Goal: Task Accomplishment & Management: Manage account settings

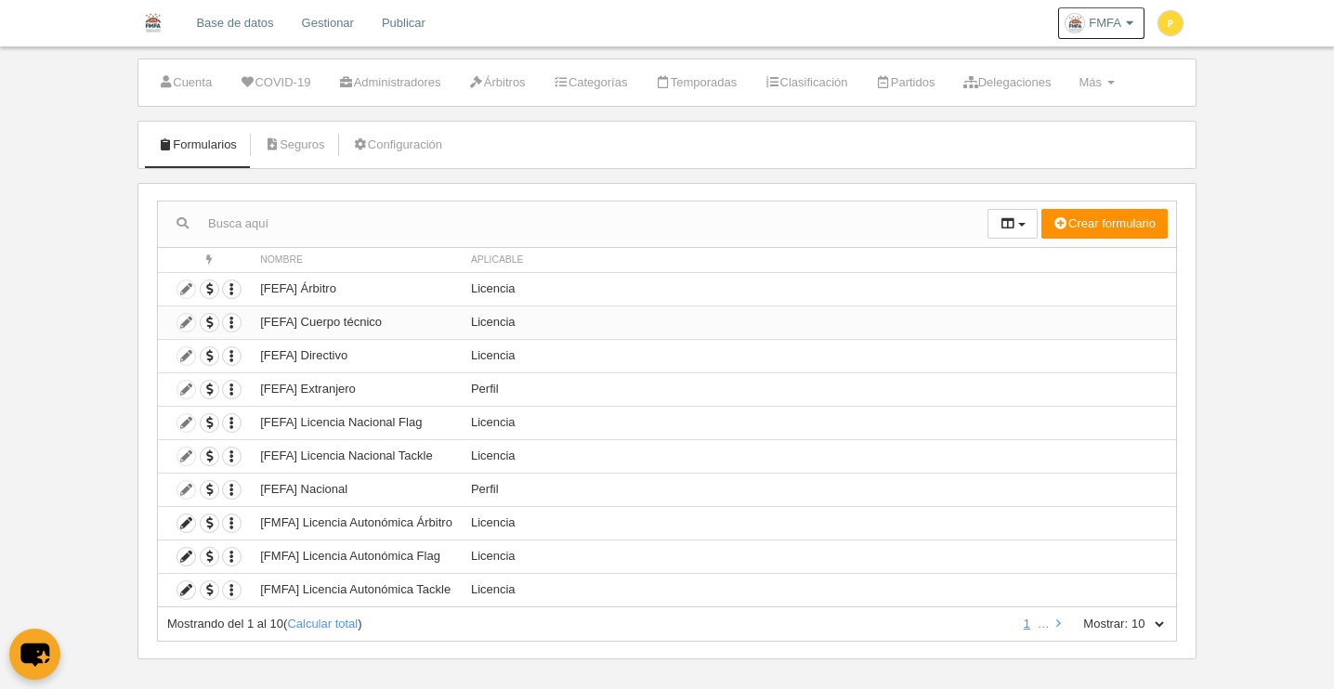
scroll to position [51, 0]
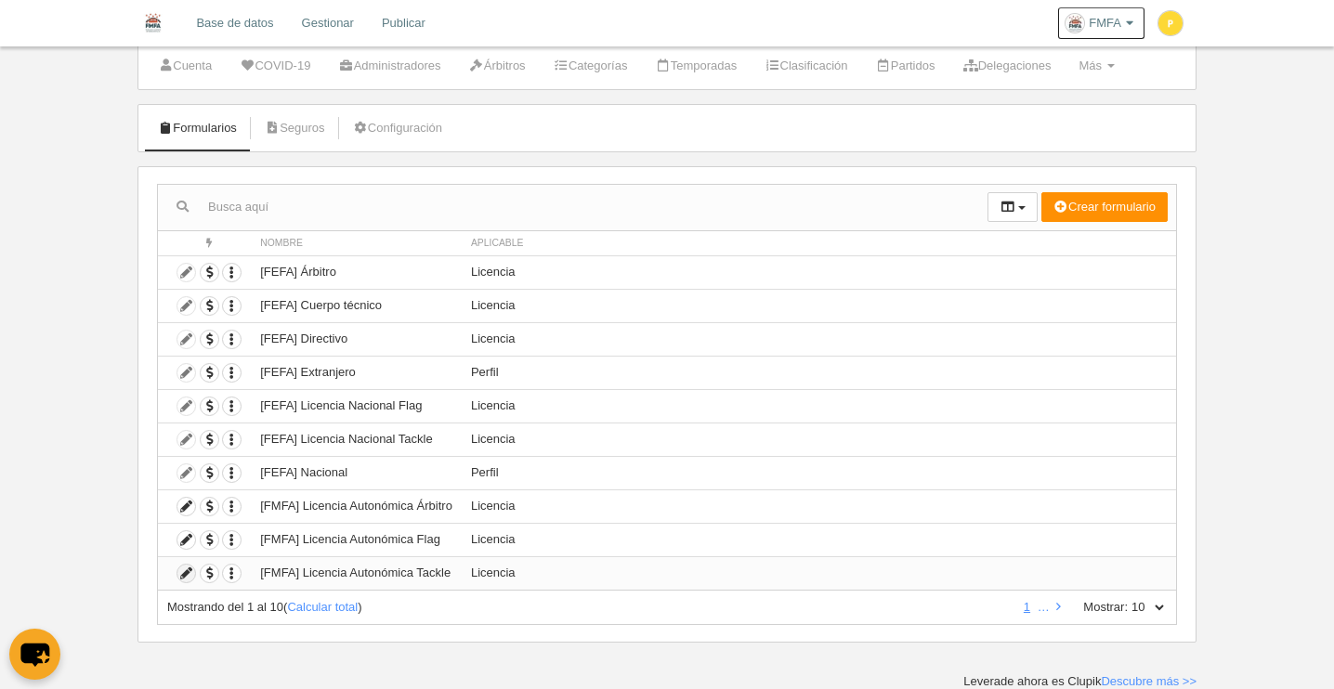
click at [183, 574] on icon at bounding box center [186, 574] width 18 height 18
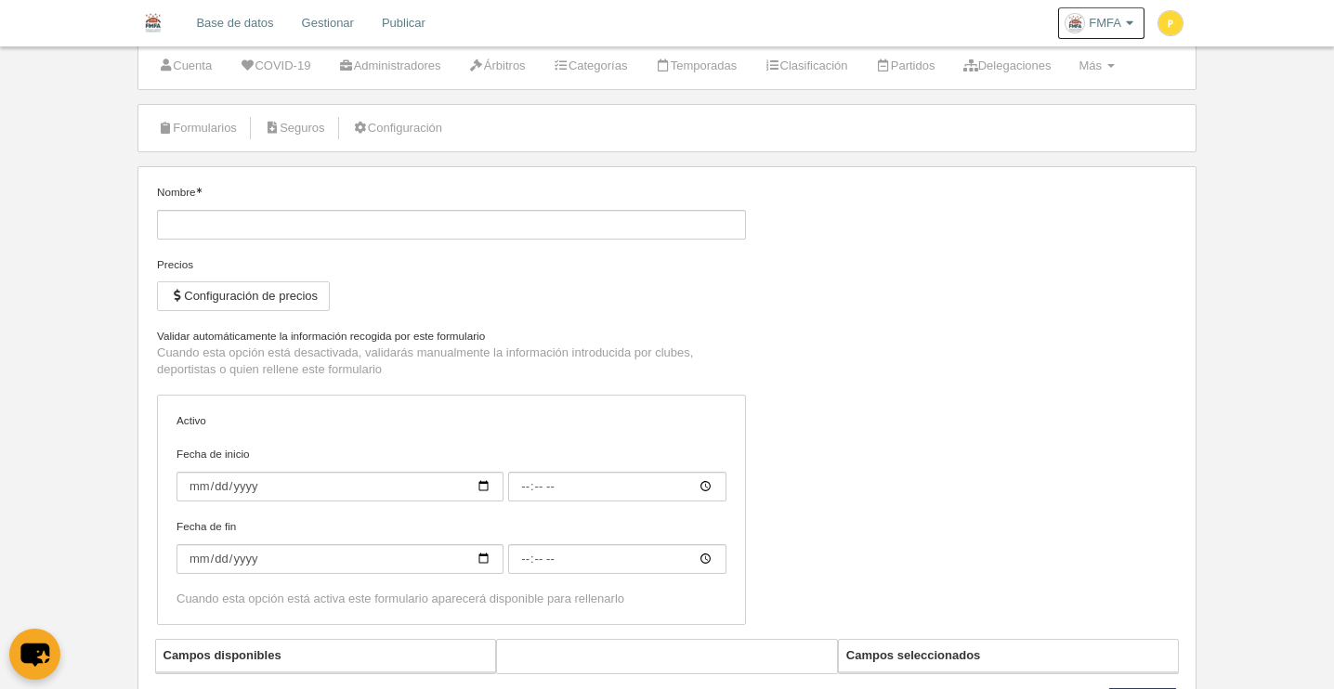
type input "[FMFA] Licencia Autonómica Tackle"
checkbox input "true"
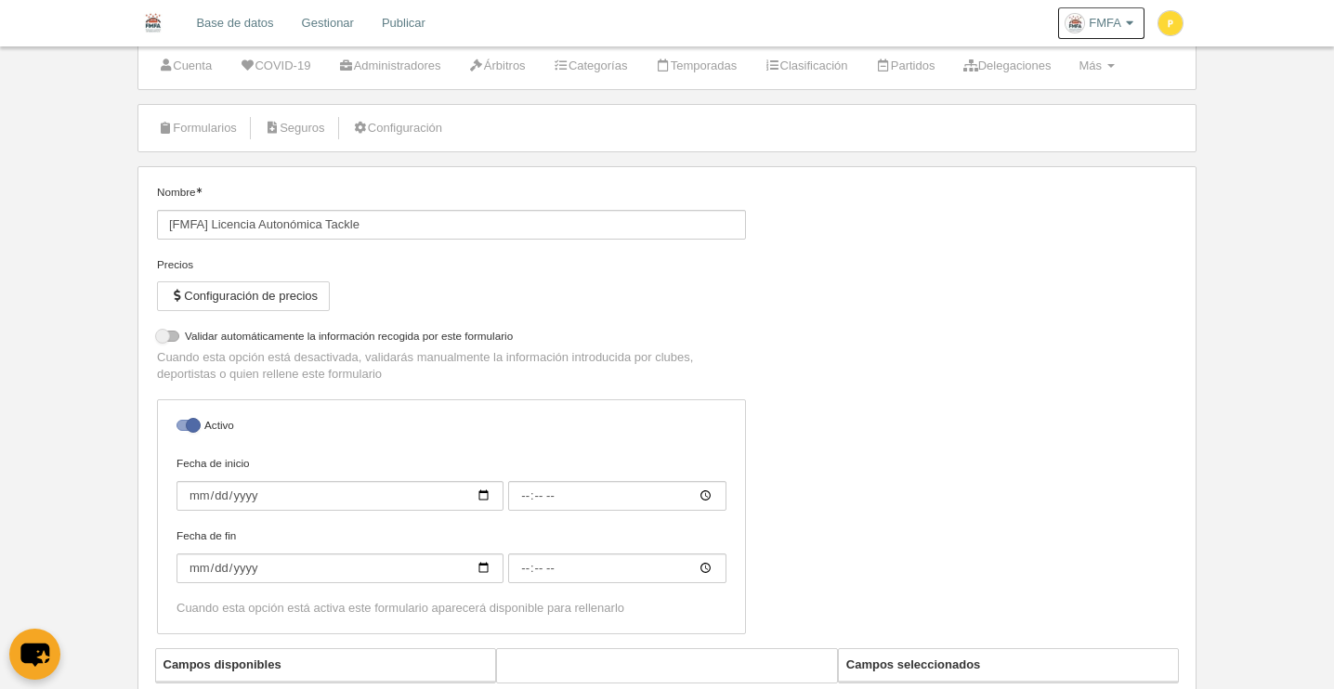
select select "selected"
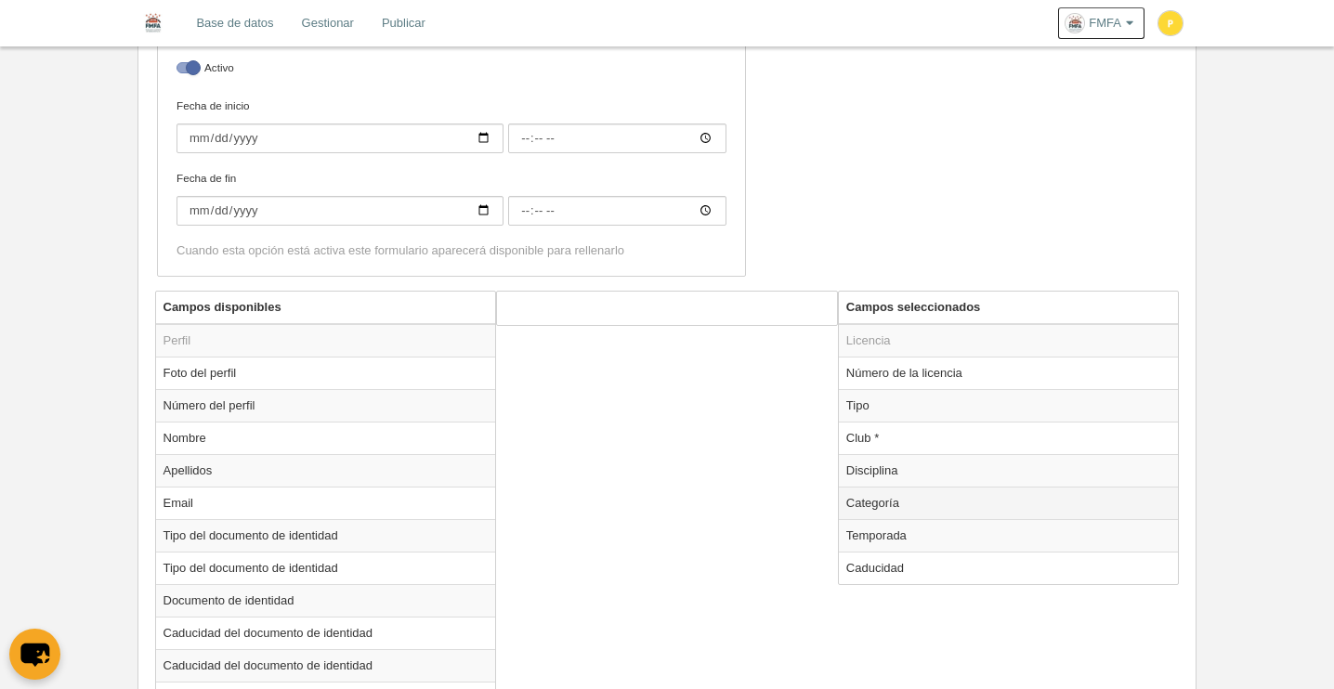
scroll to position [482, 0]
click at [891, 500] on td "Categoría" at bounding box center [1009, 502] width 340 height 33
radio input "true"
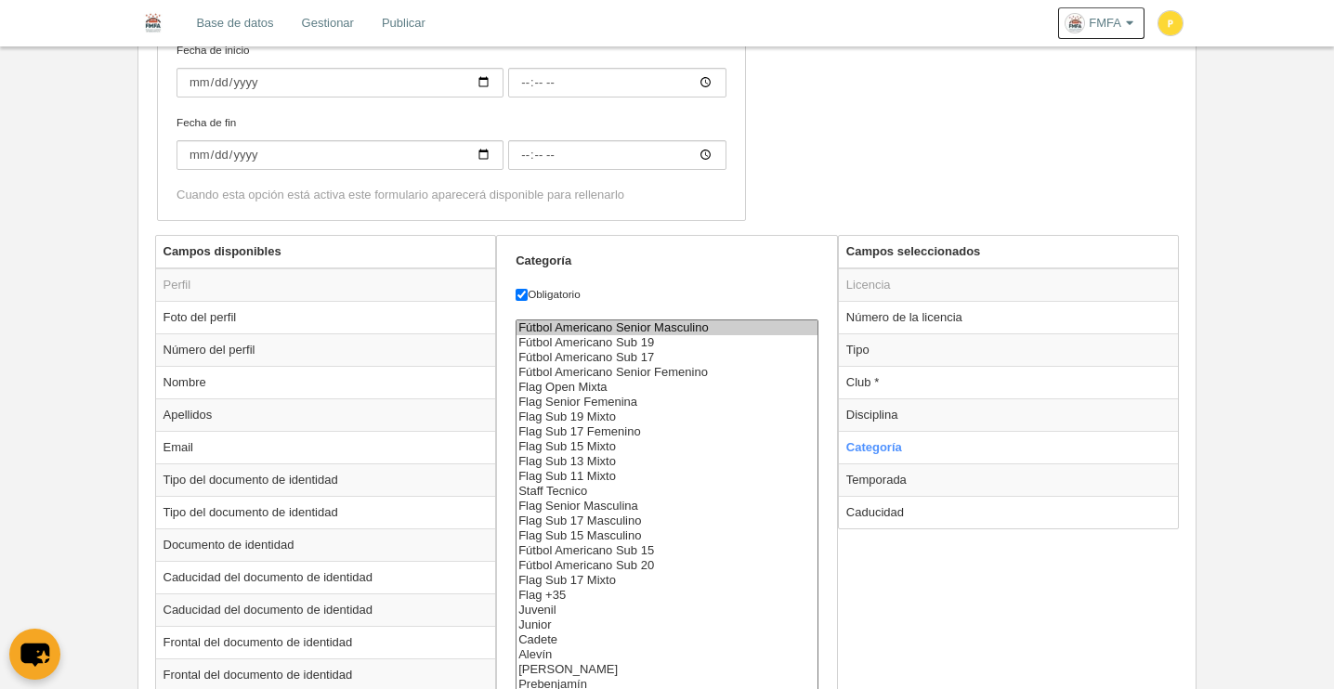
scroll to position [538, 0]
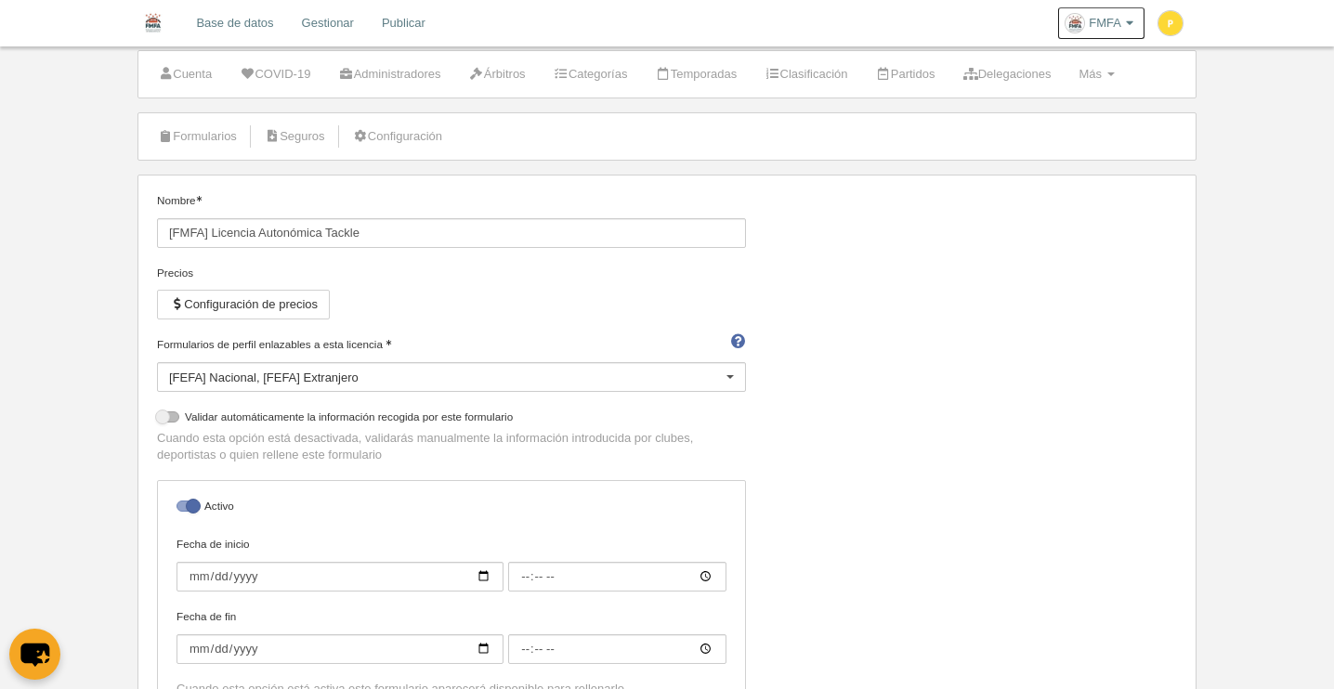
scroll to position [43, 0]
click at [321, 307] on button "Configuración de precios" at bounding box center [243, 305] width 173 height 30
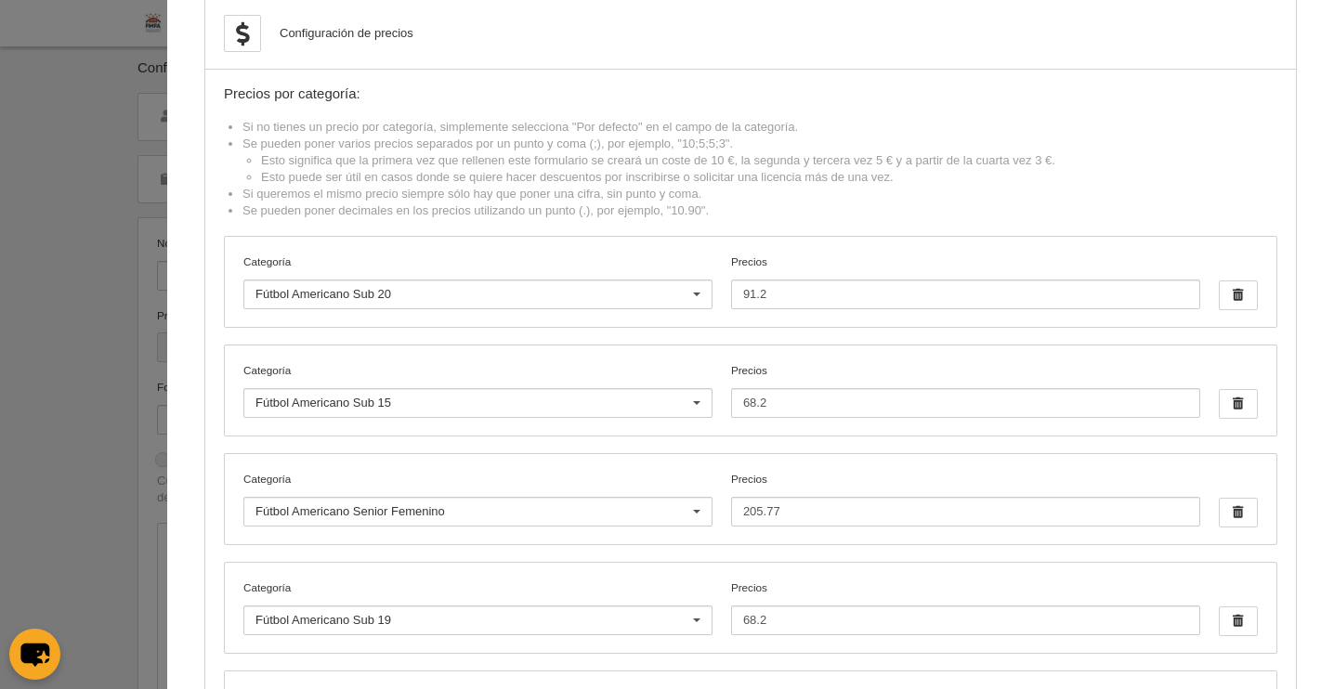
scroll to position [0, 0]
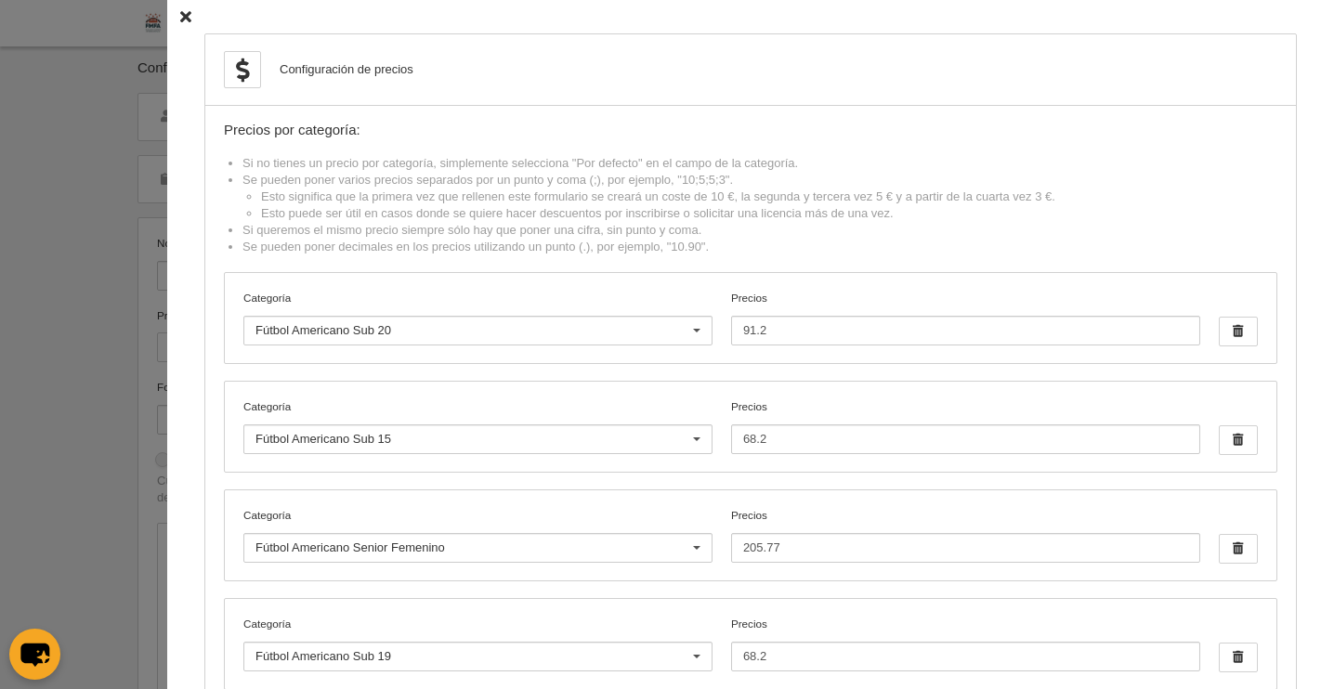
click at [180, 15] on icon at bounding box center [185, 17] width 11 height 12
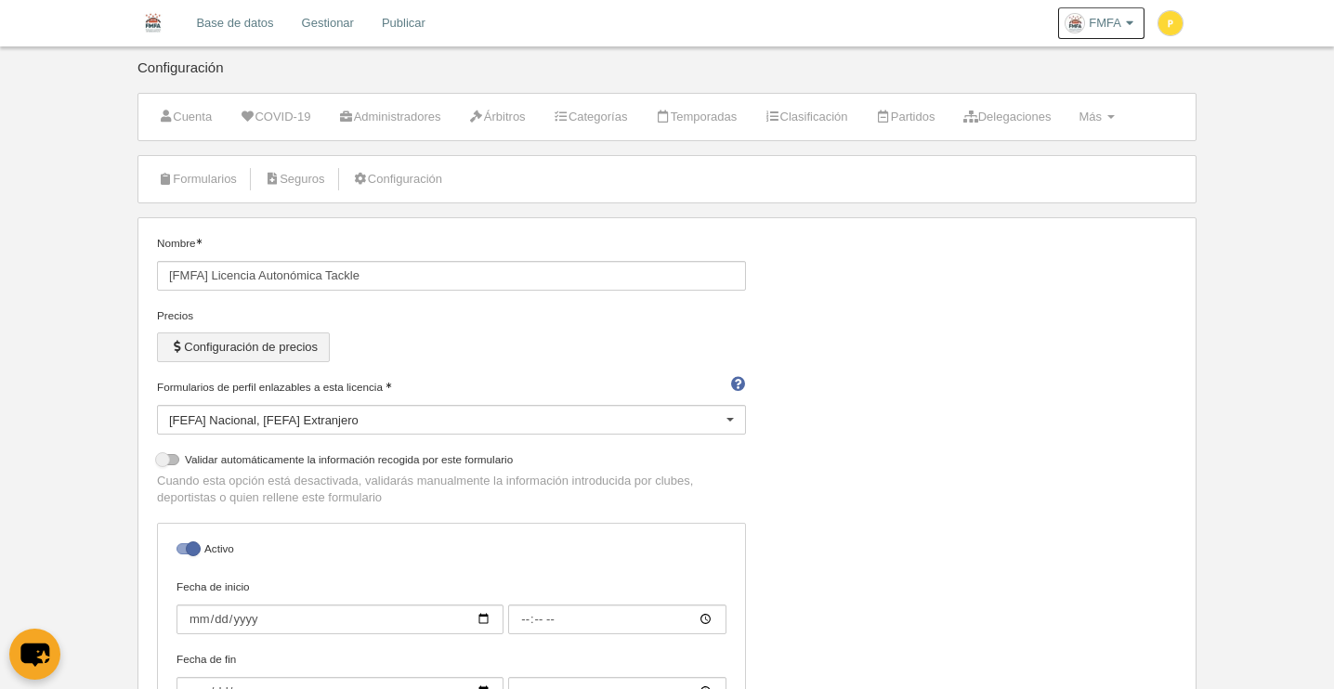
click at [320, 350] on button "Configuración de precios" at bounding box center [243, 348] width 173 height 30
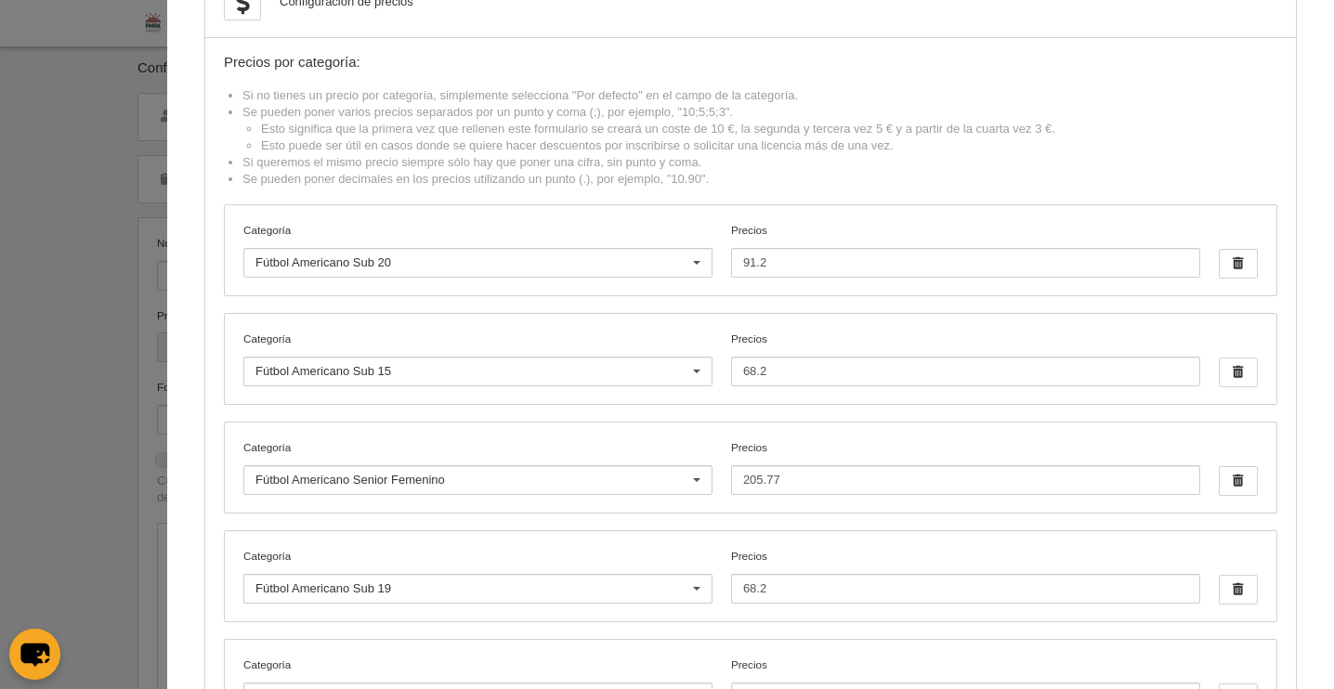
scroll to position [72, 0]
click at [863, 370] on input "68.2" at bounding box center [965, 368] width 469 height 30
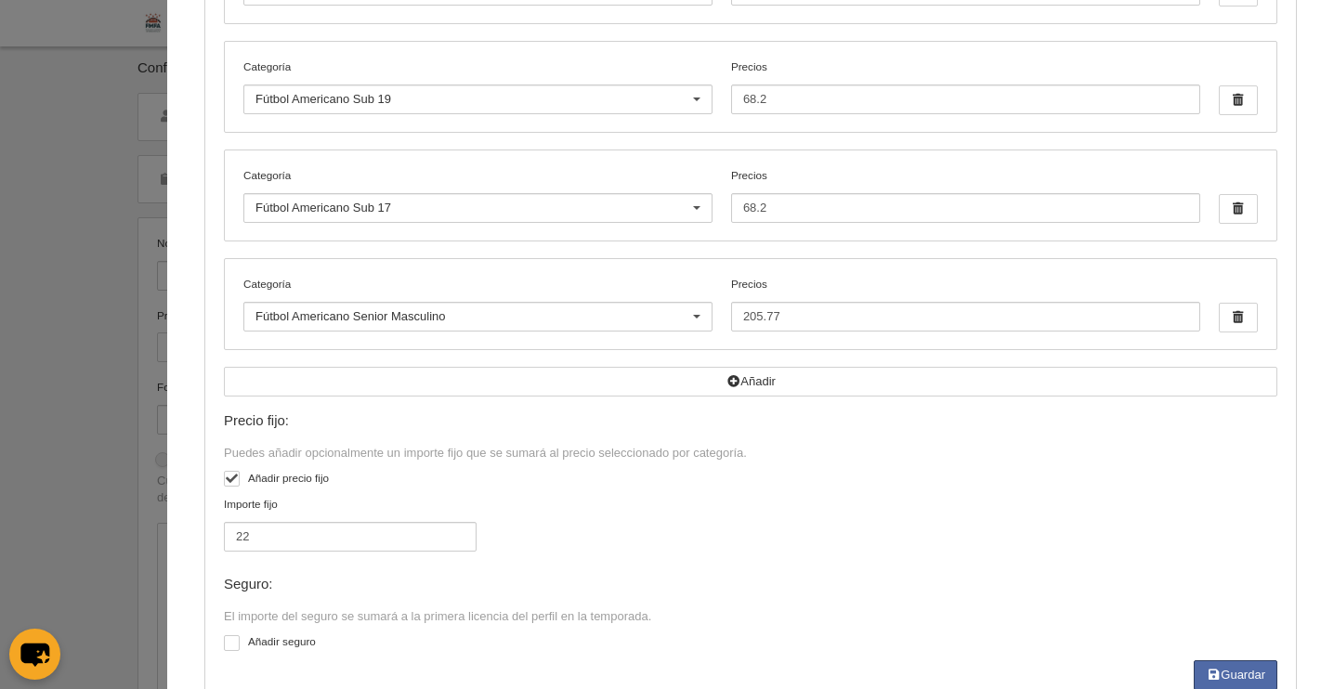
scroll to position [610, 0]
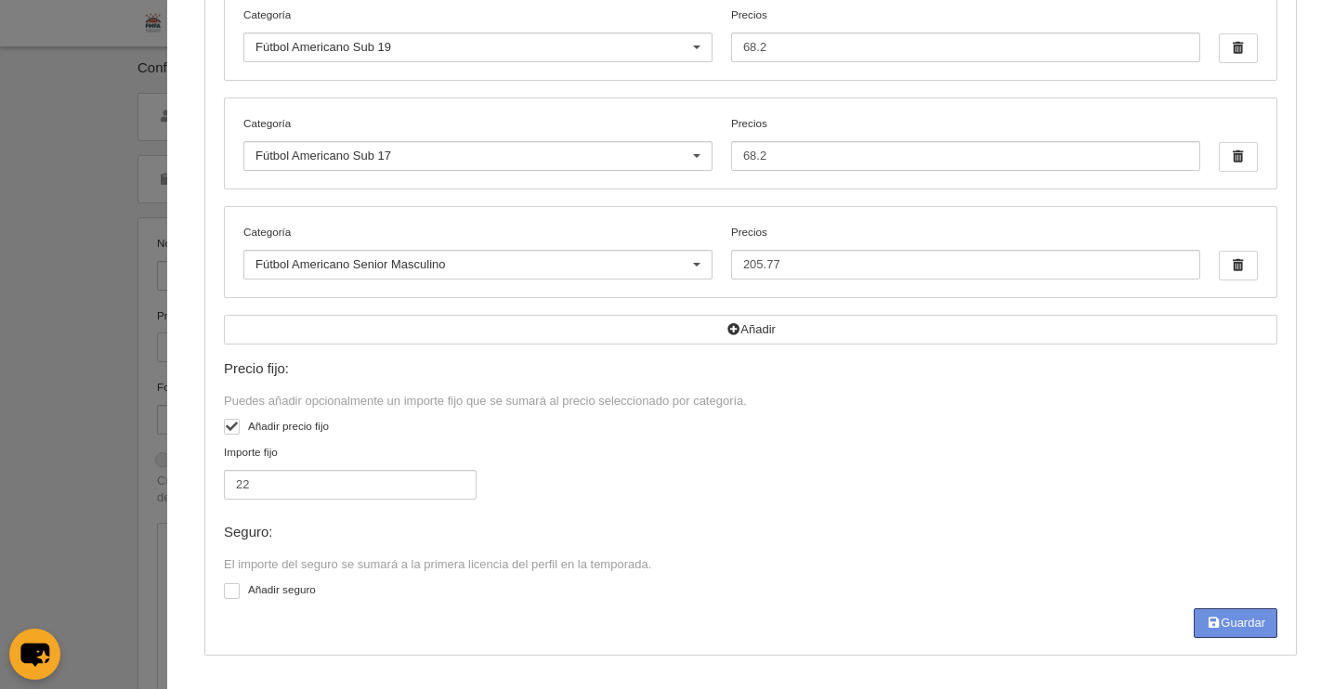
drag, startPoint x: 1231, startPoint y: 624, endPoint x: 1083, endPoint y: 532, distance: 173.6
click at [1231, 624] on button "Guardar" at bounding box center [1236, 624] width 84 height 30
type input "68.4"
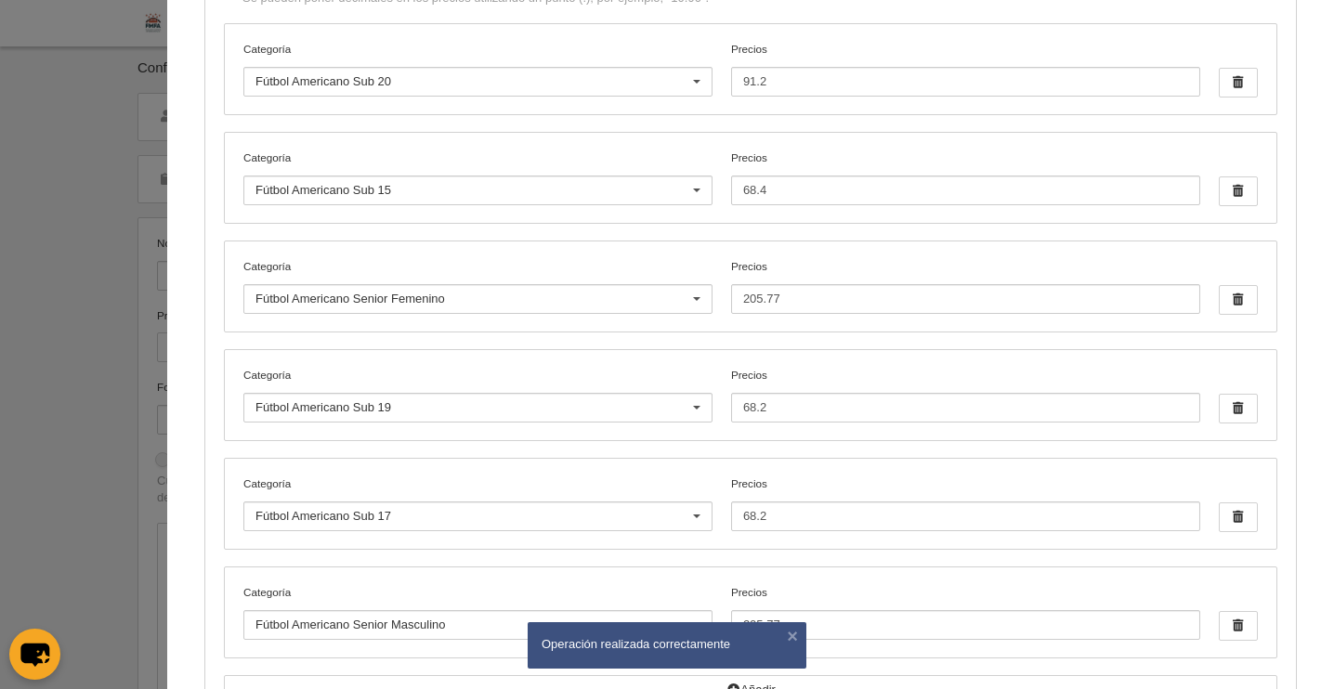
scroll to position [248, 0]
click at [772, 406] on input "68.2" at bounding box center [965, 409] width 469 height 30
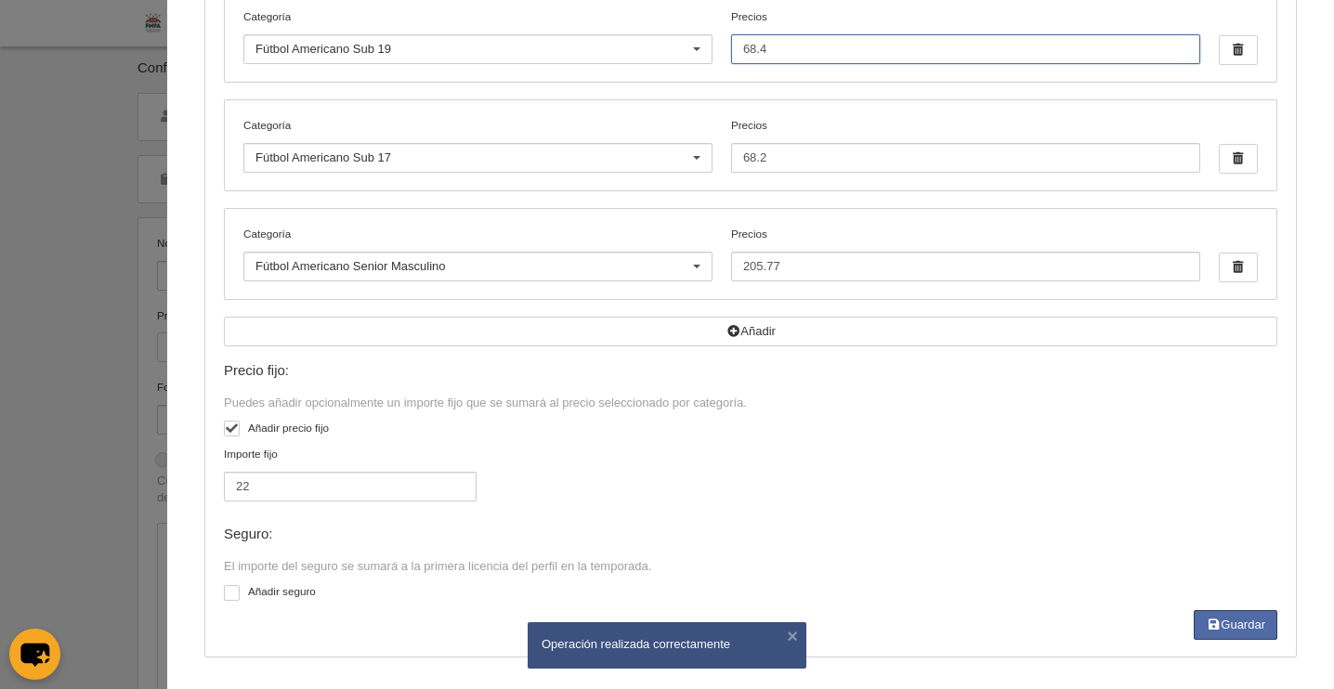
scroll to position [610, 0]
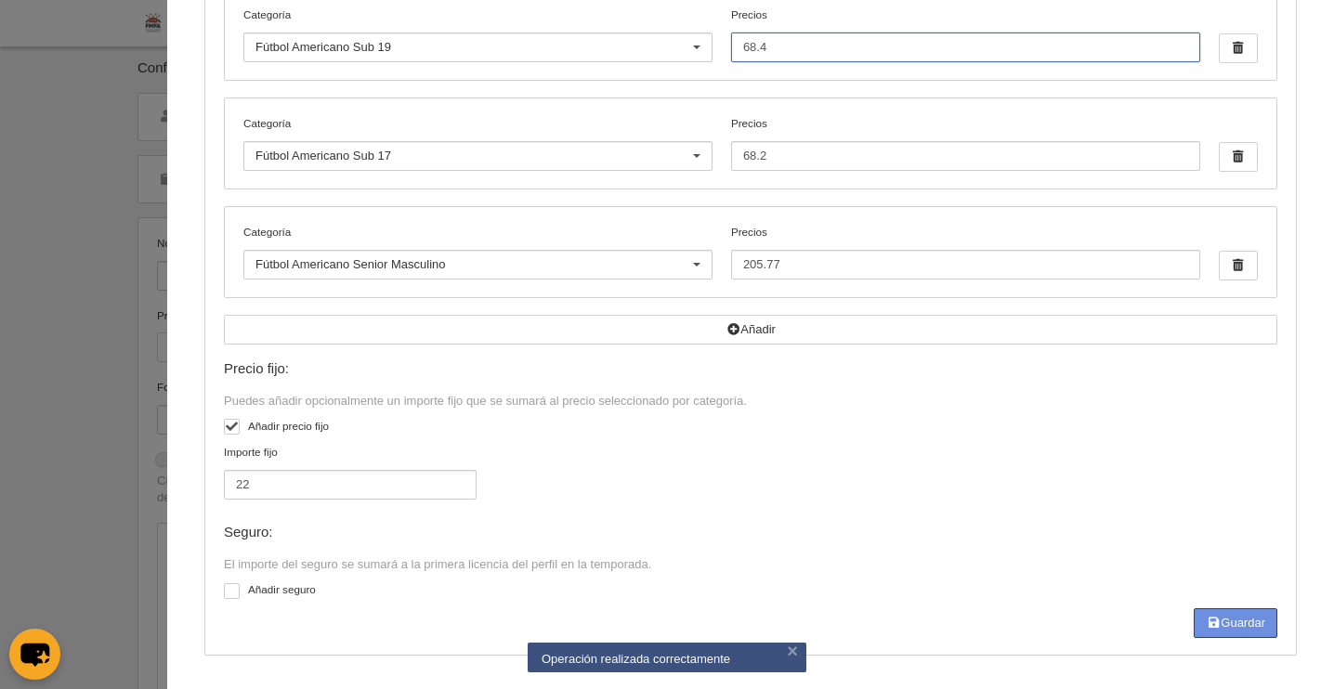
type input "68.4"
click at [1228, 619] on button "Guardar" at bounding box center [1236, 624] width 84 height 30
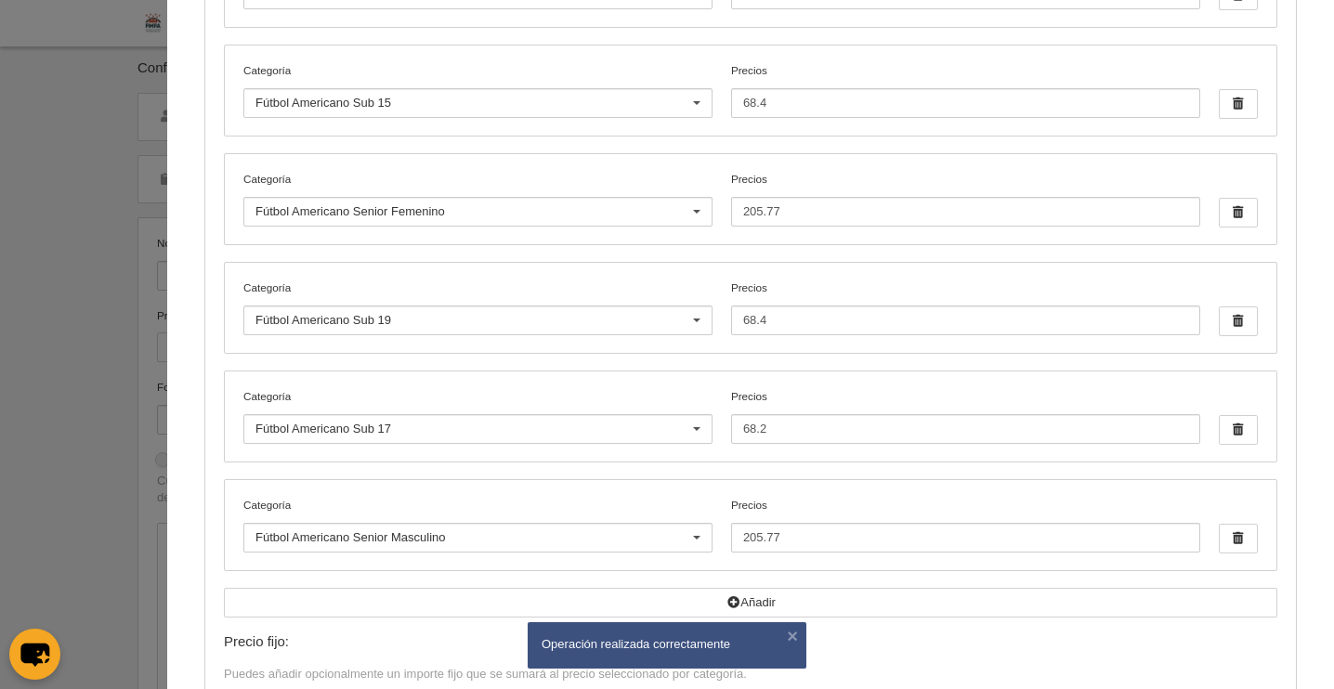
scroll to position [342, 0]
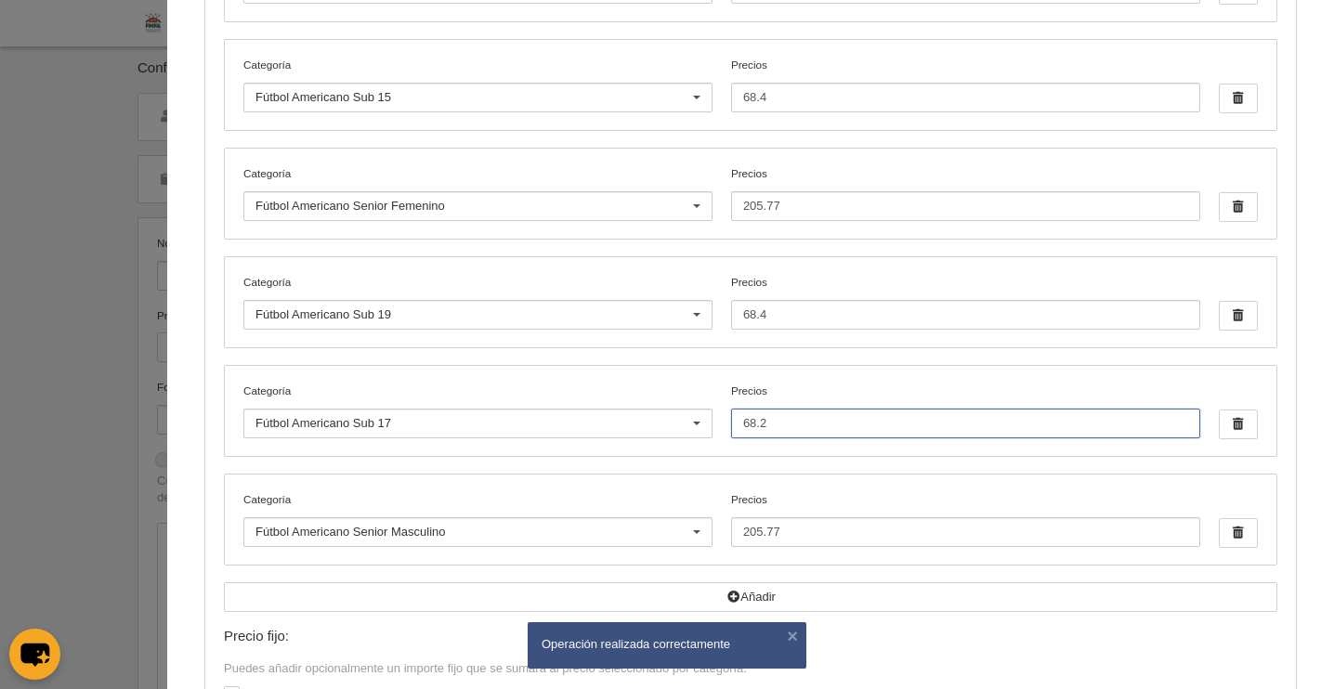
click at [806, 423] on input "68.2" at bounding box center [965, 424] width 469 height 30
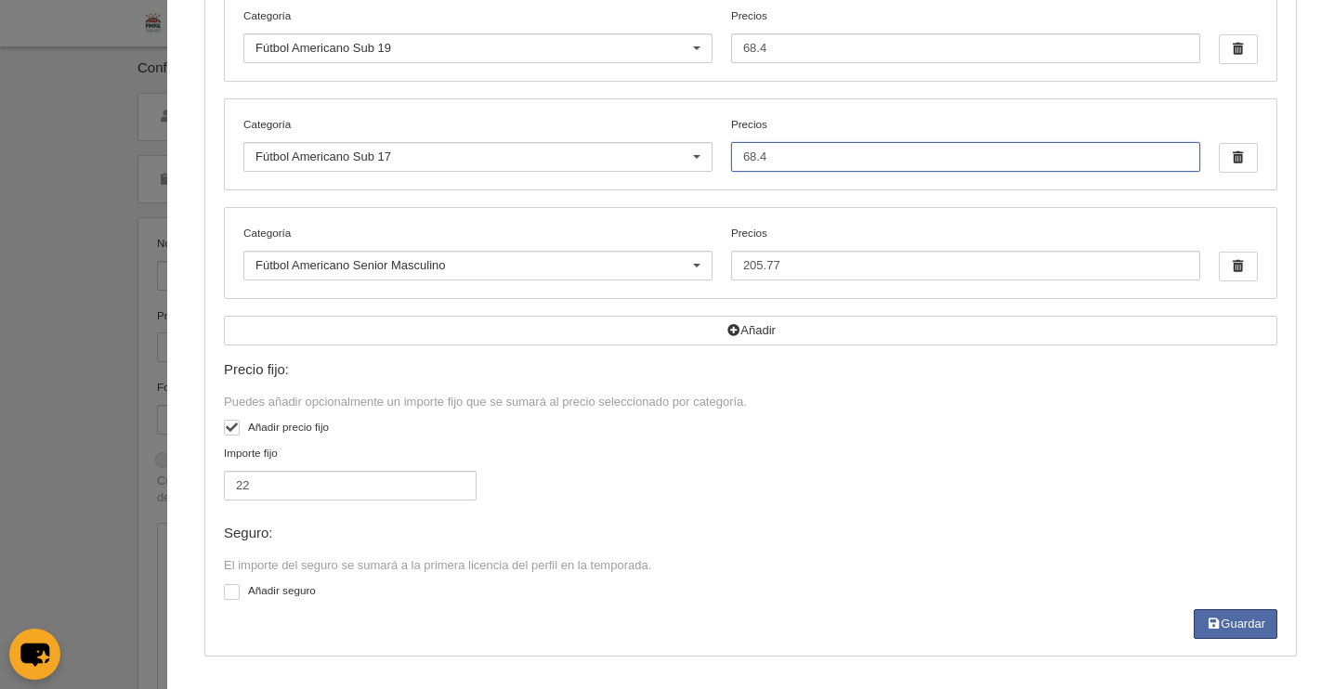
scroll to position [610, 0]
type input "68.4"
click at [1238, 623] on button "Guardar" at bounding box center [1236, 624] width 84 height 30
click at [1228, 624] on button "Guardar" at bounding box center [1236, 624] width 84 height 30
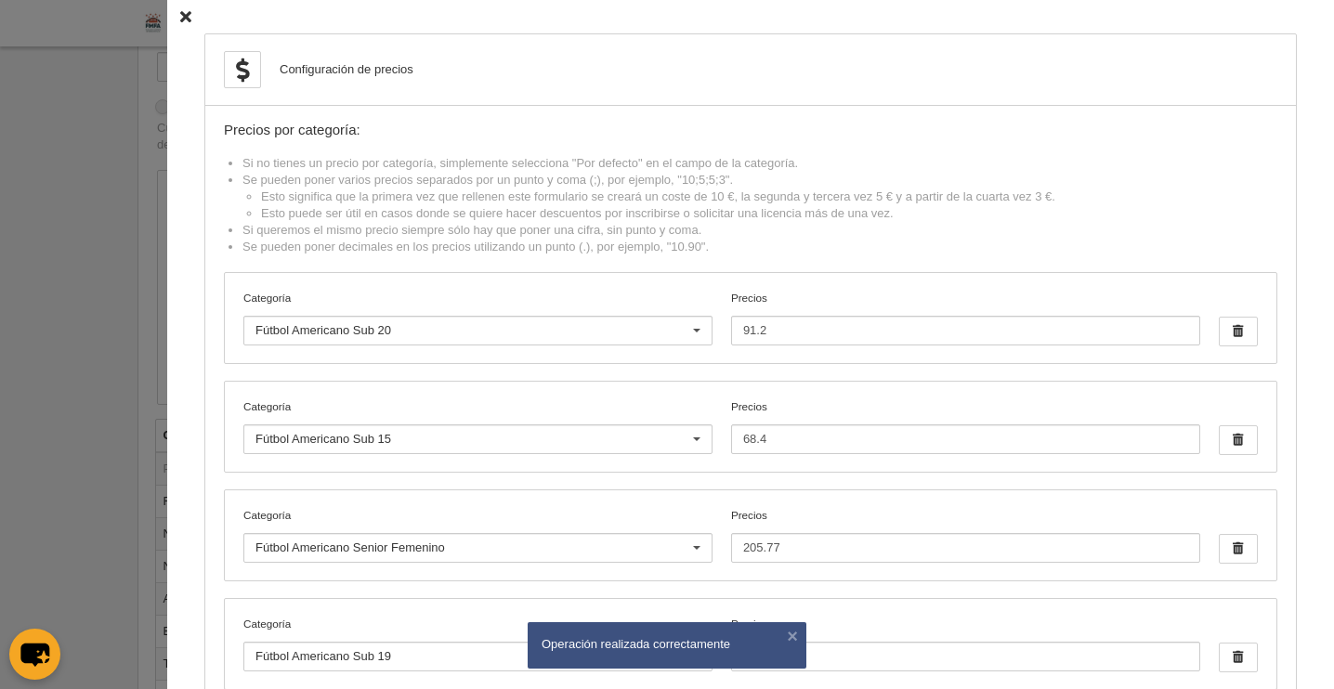
scroll to position [225, 0]
click at [180, 20] on div "Configuración de precios Precios por categoría: Si no tienes un precio por cate…" at bounding box center [750, 649] width 1167 height 1299
click at [180, 21] on icon at bounding box center [185, 17] width 11 height 12
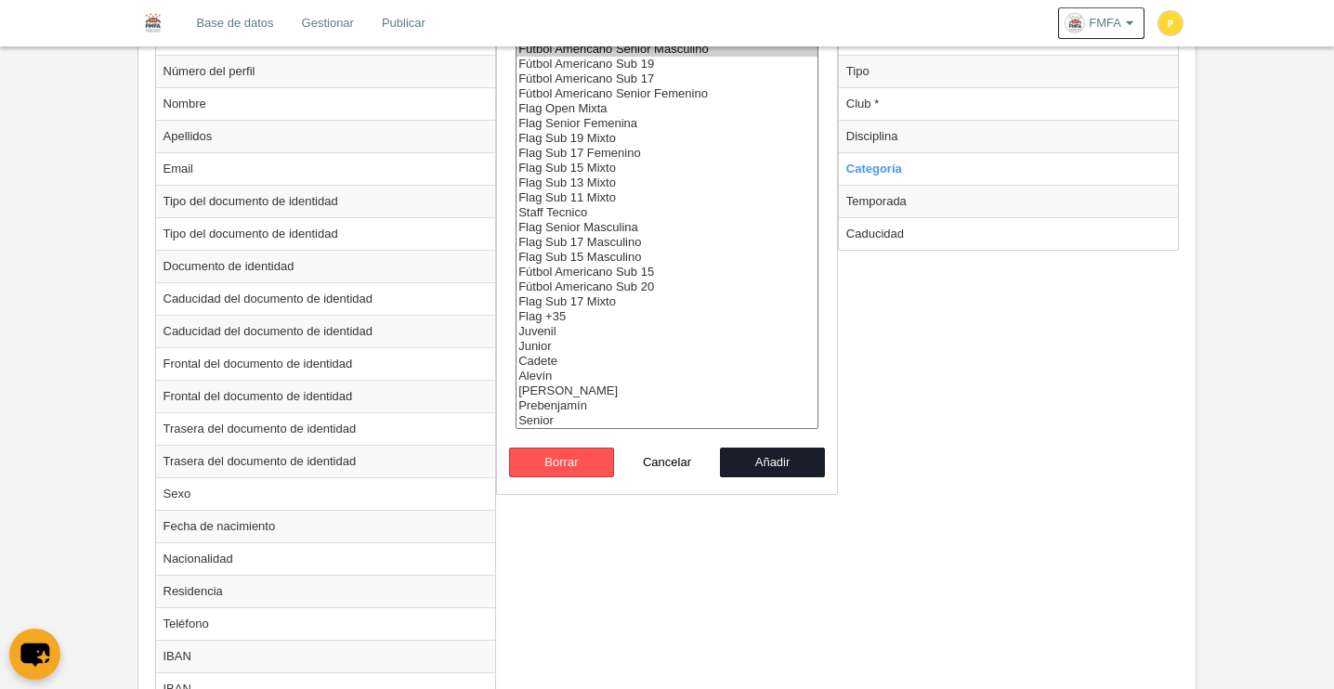
scroll to position [815, 0]
select select "15504"
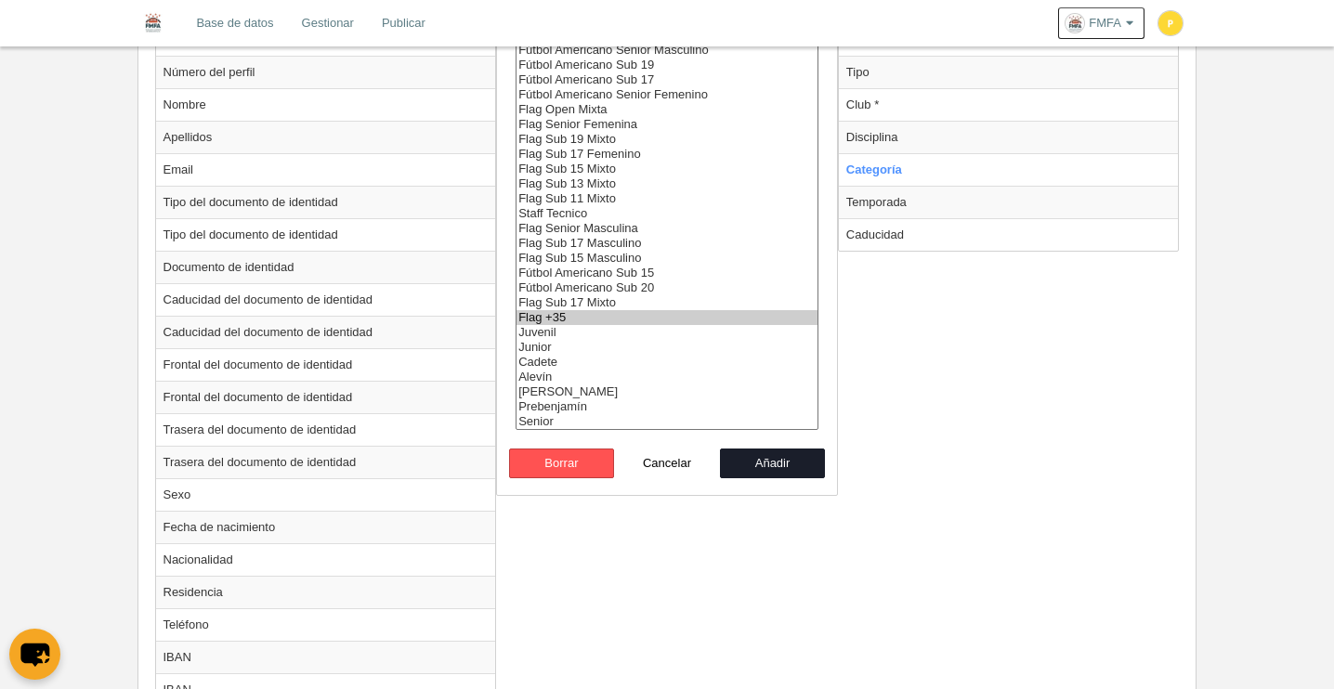
click at [544, 319] on option "Flag +35" at bounding box center [667, 317] width 301 height 15
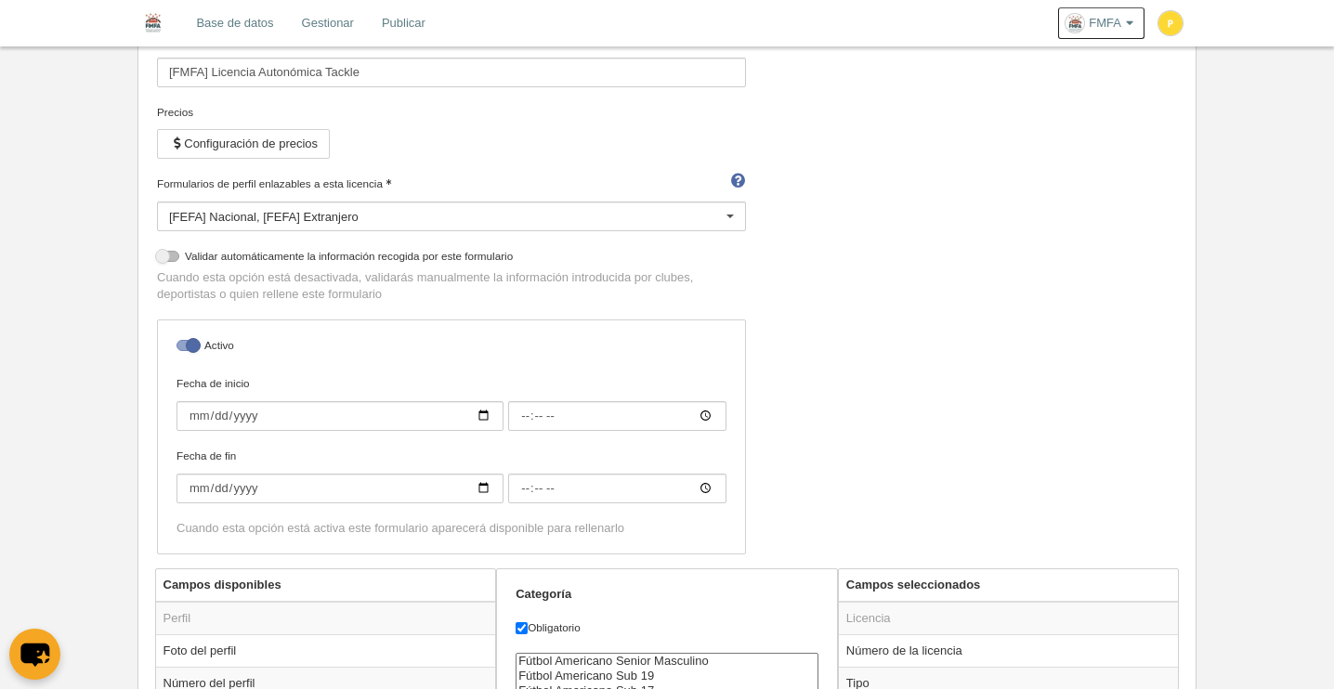
scroll to position [0, 0]
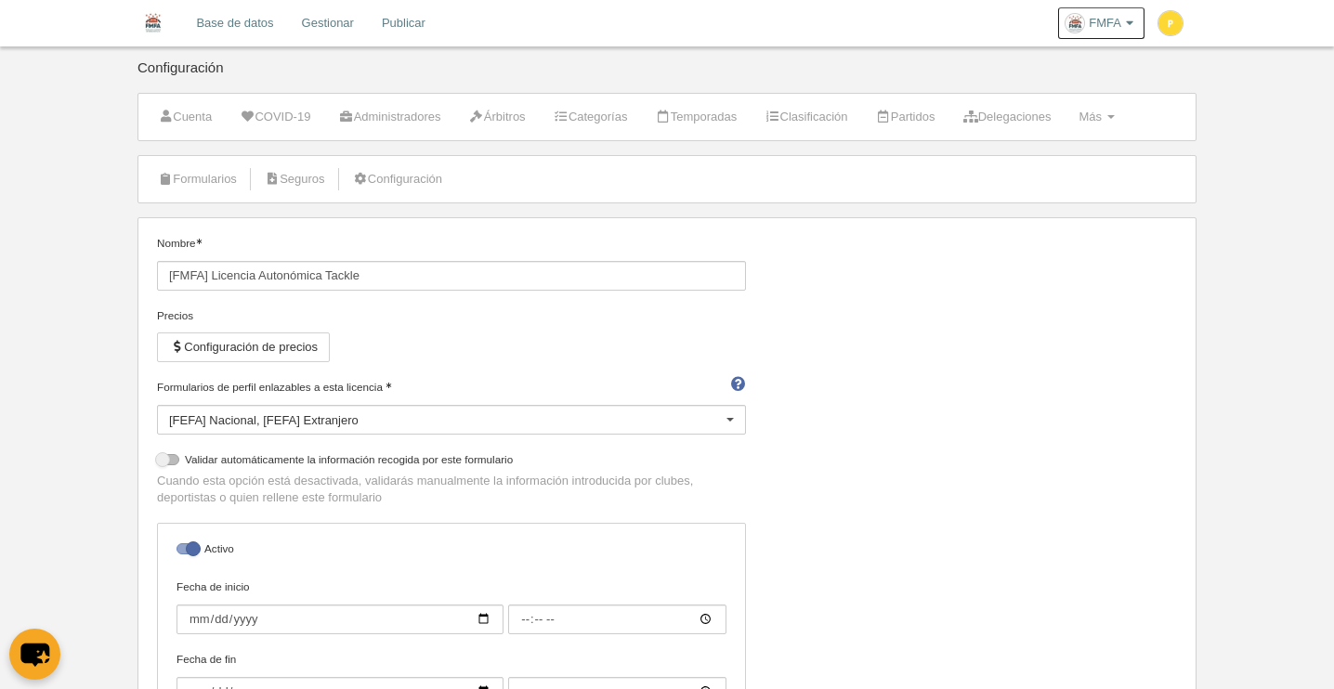
click at [230, 25] on link "Base de datos" at bounding box center [234, 23] width 105 height 46
